Goal: Task Accomplishment & Management: Manage account settings

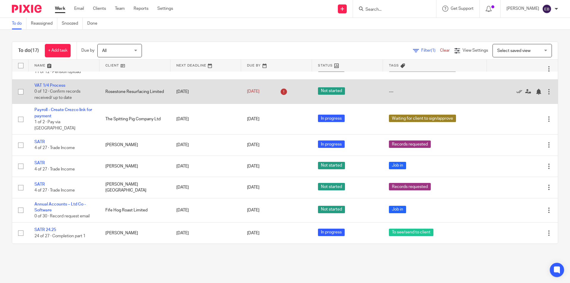
scroll to position [199, 0]
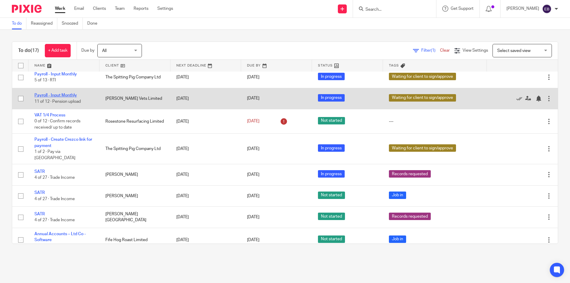
click at [62, 97] on link "Payroll - Input Monthly" at bounding box center [55, 95] width 42 height 4
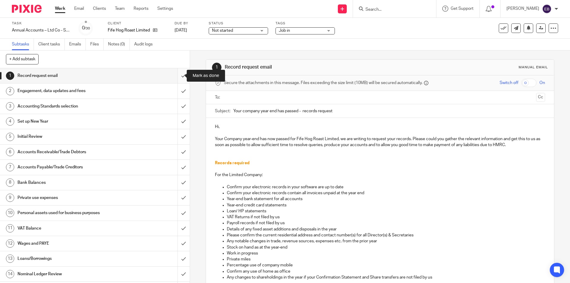
click at [180, 77] on input "submit" at bounding box center [95, 75] width 190 height 15
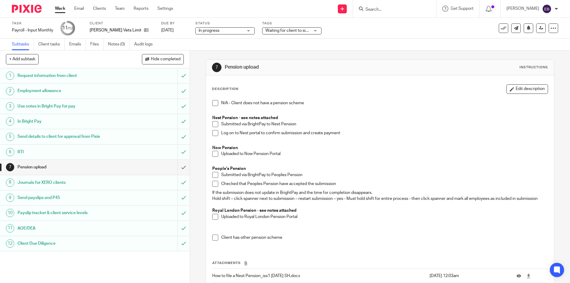
click at [213, 152] on span at bounding box center [215, 154] width 6 height 6
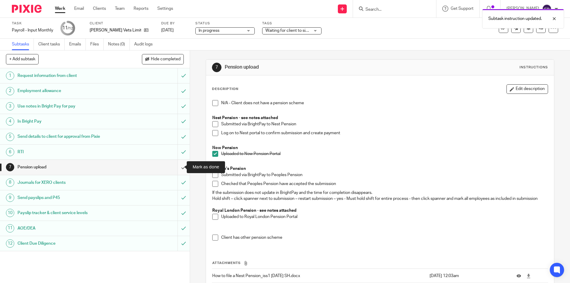
click at [180, 166] on input "submit" at bounding box center [95, 167] width 190 height 15
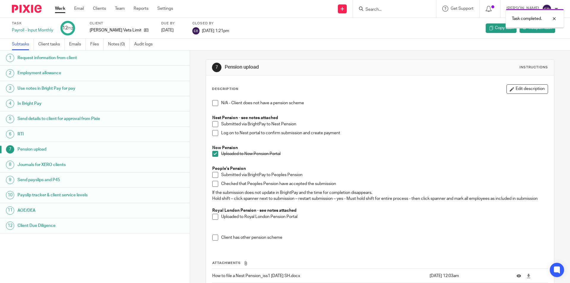
click at [55, 8] on link "Work" at bounding box center [60, 9] width 10 height 6
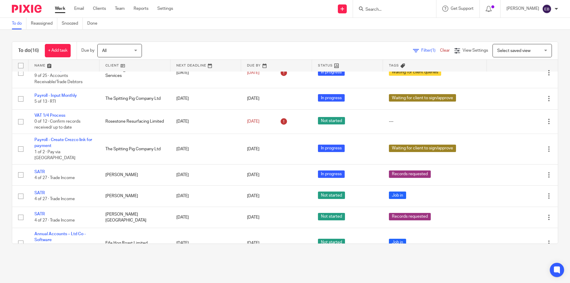
scroll to position [214, 0]
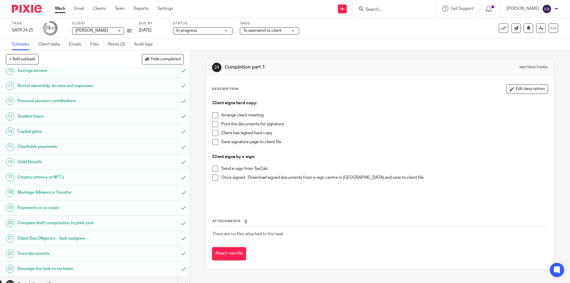
scroll to position [203, 0]
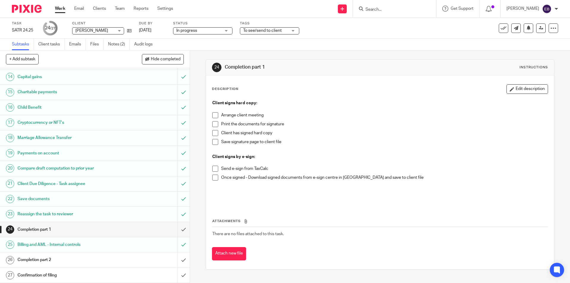
click at [215, 167] on span at bounding box center [215, 169] width 6 height 6
click at [271, 28] on span "To see/send to client" at bounding box center [265, 31] width 45 height 6
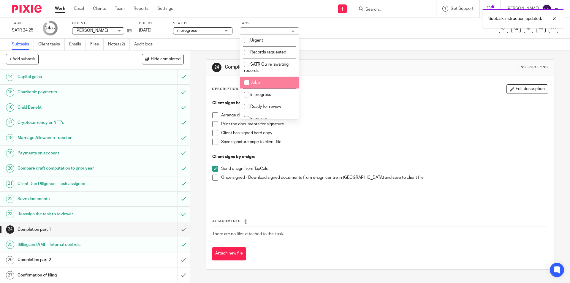
scroll to position [30, 0]
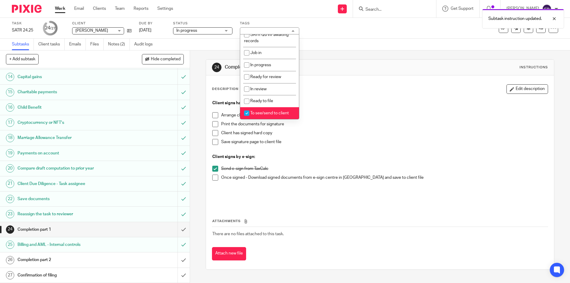
click at [264, 111] on span "To see/send to client" at bounding box center [269, 113] width 39 height 4
checkbox input "false"
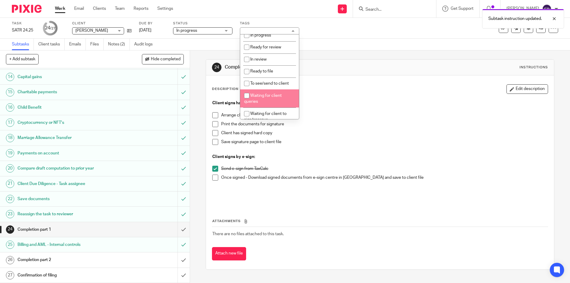
scroll to position [89, 0]
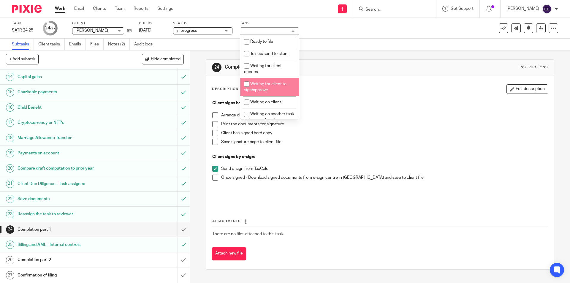
click at [268, 88] on span "Waiting for client to sign/approve" at bounding box center [265, 87] width 42 height 10
checkbox input "true"
click at [355, 39] on div "Subtasks Client tasks Emails Files Notes (2) Audit logs" at bounding box center [285, 45] width 570 height 12
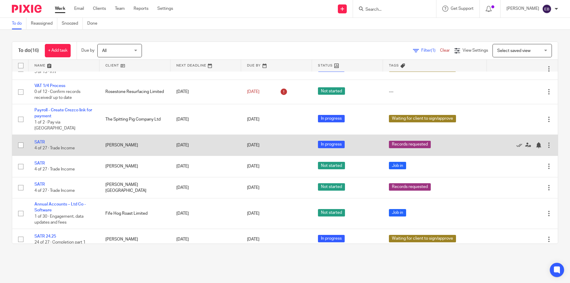
scroll to position [214, 0]
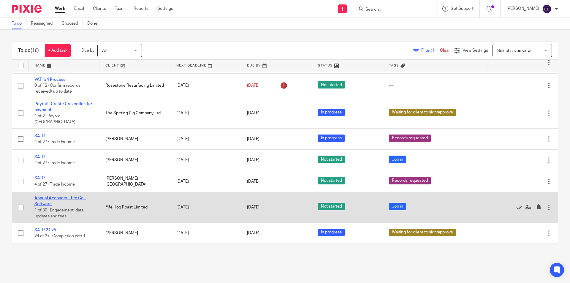
click at [50, 198] on link "Annual Accounts – Ltd Co - Software" at bounding box center [59, 201] width 51 height 10
